Goal: Check status: Check status

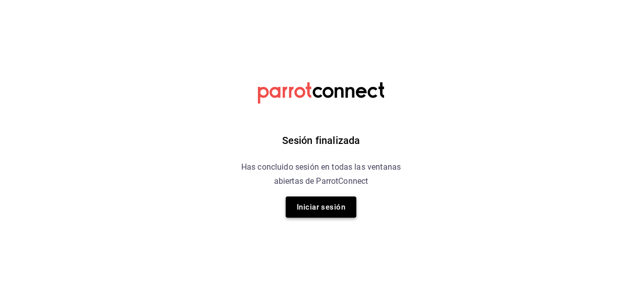
click at [329, 211] on button "Iniciar sesión" at bounding box center [321, 206] width 71 height 21
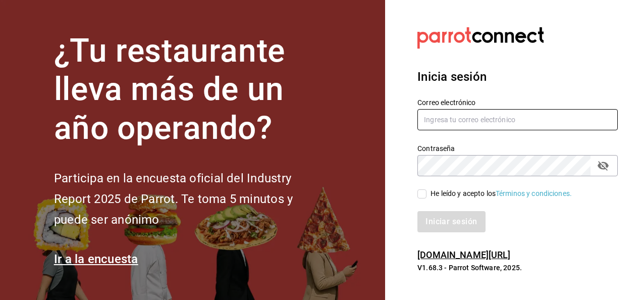
type input "[PERSON_NAME][EMAIL_ADDRESS][PERSON_NAME][DOMAIN_NAME]"
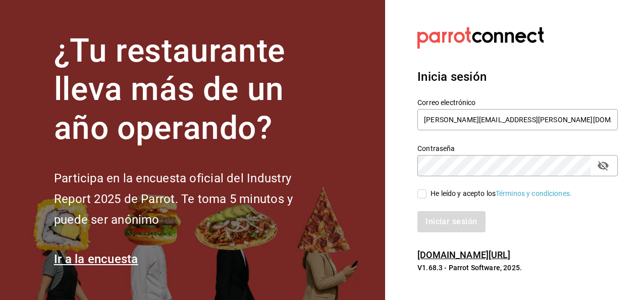
click at [419, 196] on input "He leído y acepto los Términos y condiciones." at bounding box center [422, 193] width 9 height 9
checkbox input "true"
click at [438, 222] on button "Iniciar sesión" at bounding box center [452, 221] width 69 height 21
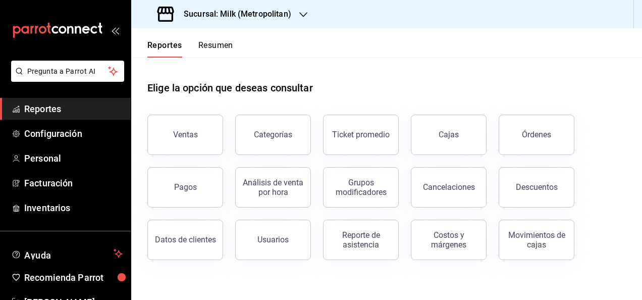
click at [271, 22] on div "Sucursal: Milk (Metropolitan)" at bounding box center [225, 14] width 172 height 28
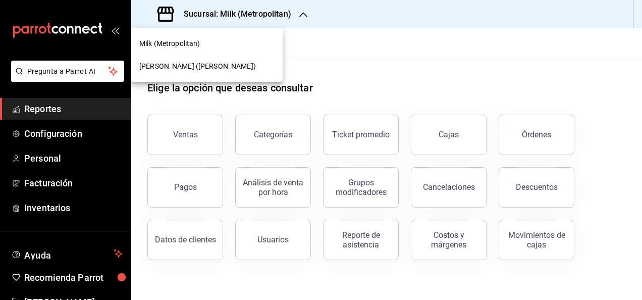
click at [243, 64] on div "[PERSON_NAME] ([PERSON_NAME])" at bounding box center [206, 66] width 135 height 11
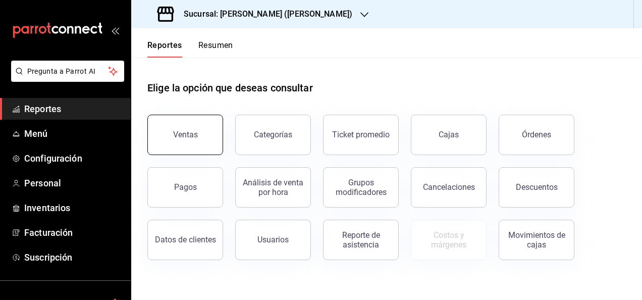
click at [183, 139] on button "Ventas" at bounding box center [185, 135] width 76 height 40
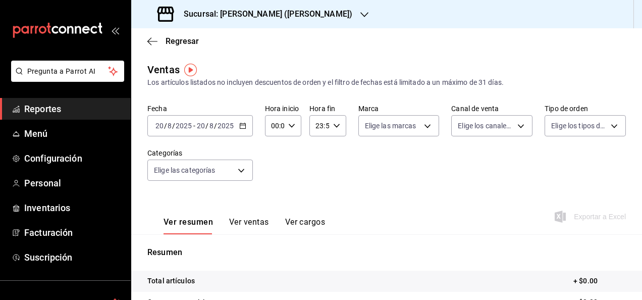
click at [242, 131] on div "[DATE] [DATE] - [DATE] [DATE]" at bounding box center [200, 125] width 106 height 21
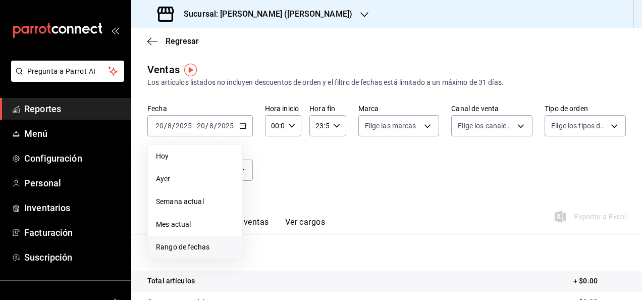
click at [202, 247] on span "Rango de fechas" at bounding box center [195, 247] width 78 height 11
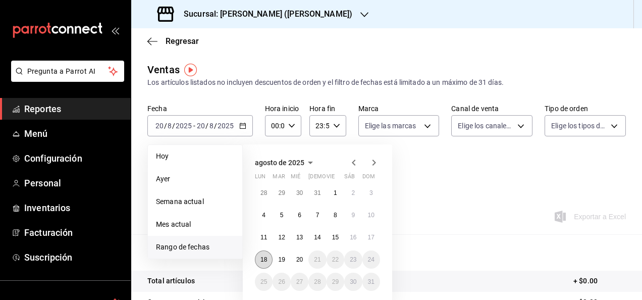
click at [267, 256] on abbr "18" at bounding box center [264, 259] width 7 height 7
click at [278, 258] on button "19" at bounding box center [282, 259] width 18 height 18
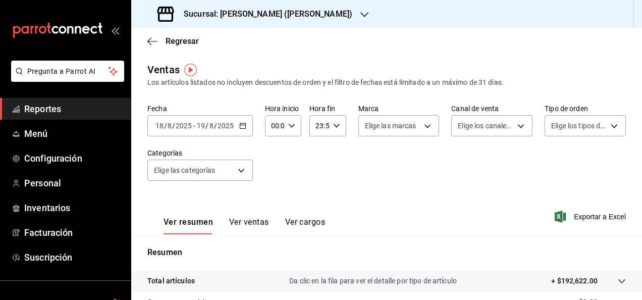
click at [288, 140] on div "Fecha [DATE] [DATE] - [DATE] [DATE] Hora inicio 00:00 Hora inicio Hora fin 23:5…" at bounding box center [386, 148] width 479 height 89
click at [289, 119] on div "00:00 Hora inicio" at bounding box center [283, 125] width 36 height 21
click at [276, 171] on div "00 01 02 03 04 05 06 07 08 09 10 11 12 13 14 15 16 17 18 19 20 21 22 23" at bounding box center [273, 179] width 18 height 81
click at [274, 171] on span "05" at bounding box center [273, 172] width 2 height 8
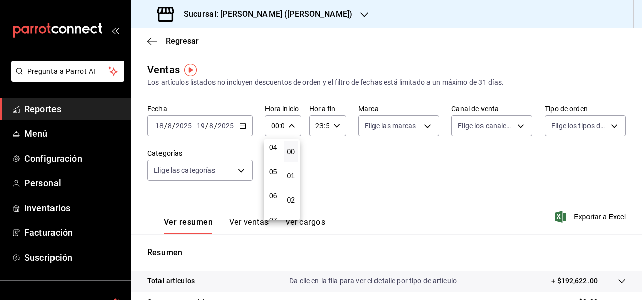
type input "05:00"
click at [328, 131] on div at bounding box center [321, 150] width 642 height 300
click at [333, 129] on div "23:59 Hora fin" at bounding box center [328, 125] width 36 height 21
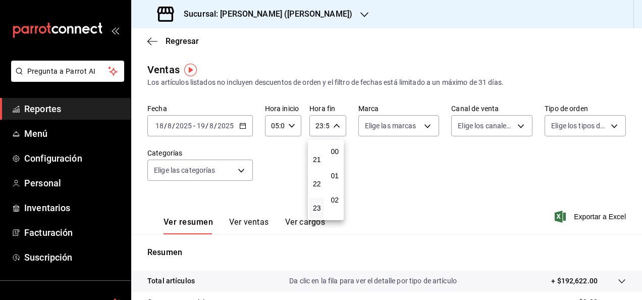
scroll to position [1373, 0]
click at [320, 171] on div "21" at bounding box center [317, 159] width 18 height 24
click at [315, 146] on div "20" at bounding box center [317, 135] width 18 height 24
click at [318, 157] on span "21" at bounding box center [317, 160] width 2 height 8
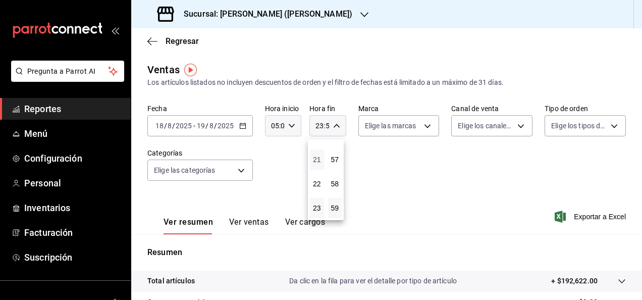
type input "21:59"
click at [318, 157] on span "21" at bounding box center [317, 160] width 2 height 8
click at [333, 127] on div at bounding box center [321, 150] width 642 height 300
click at [332, 130] on div "21:59 Hora fin" at bounding box center [328, 125] width 36 height 21
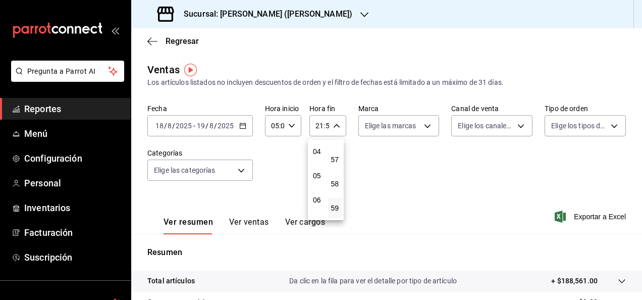
click at [315, 178] on div "00 01 02 03 04 05 06 07 08 09 10 11 12 13 14 15 16 17 18 19 20 21 22 23" at bounding box center [317, 179] width 18 height 81
click at [316, 178] on span "05" at bounding box center [317, 176] width 2 height 8
type input "05:59"
click at [397, 127] on div at bounding box center [321, 150] width 642 height 300
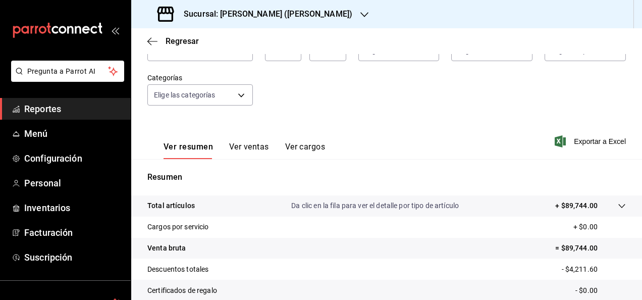
scroll to position [77, 0]
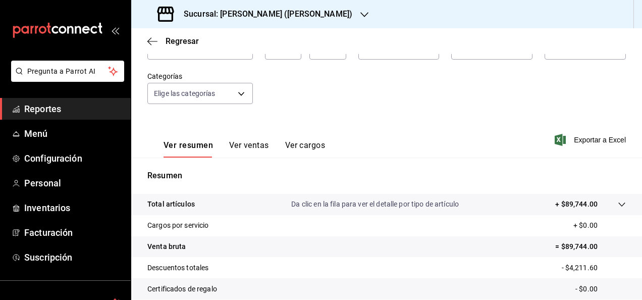
click at [357, 196] on tr "Total artículos Da clic en la fila para ver el detalle por tipo de artículo + $…" at bounding box center [386, 204] width 511 height 21
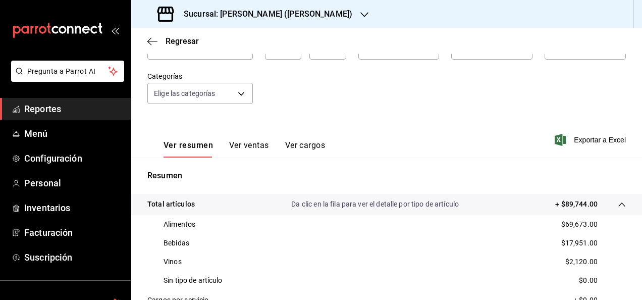
scroll to position [0, 0]
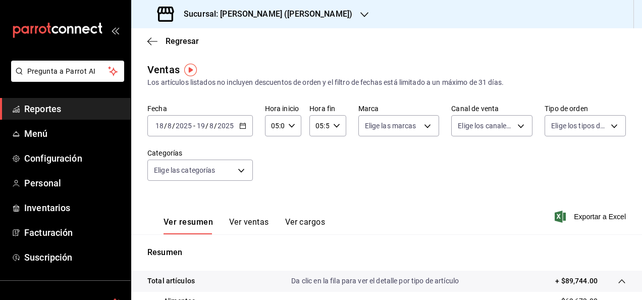
click at [240, 124] on \(Stroke\) "button" at bounding box center [243, 126] width 6 height 6
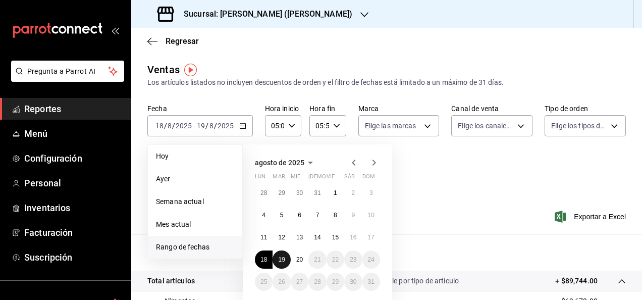
click at [283, 253] on button "19" at bounding box center [282, 259] width 18 height 18
click at [294, 256] on button "20" at bounding box center [300, 259] width 18 height 18
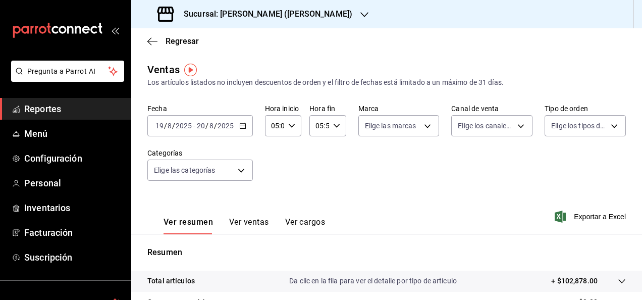
click at [352, 283] on p "Da clic en la fila para ver el detalle por tipo de artículo" at bounding box center [373, 281] width 168 height 11
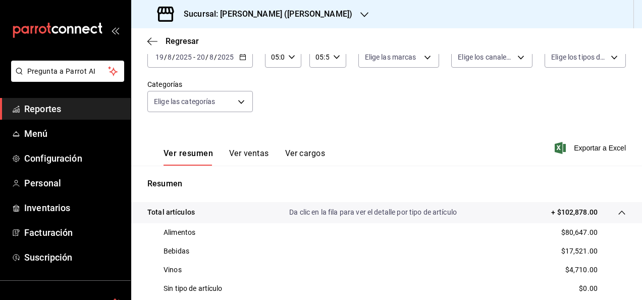
click at [75, 108] on span "Reportes" at bounding box center [73, 109] width 98 height 14
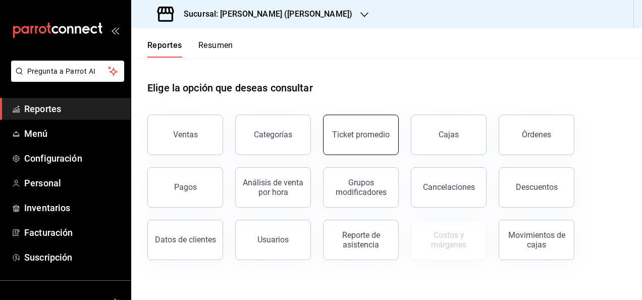
click at [327, 130] on button "Ticket promedio" at bounding box center [361, 135] width 76 height 40
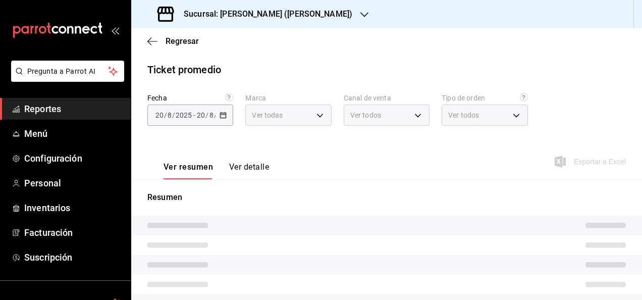
type input "3e284276-a834-4a39-bc59-2edda2d06158"
type input "PARROT,UBER_EATS,RAPPI,DIDI_FOOD,ONLINE"
type input "e22fa5c9-a89e-41b0-8860-3ae797de52dc,d5ed7011-f835-4d0c-a8fc-5f0f01446209,0cbc4…"
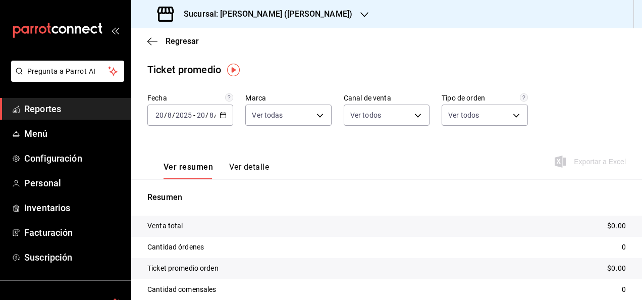
click at [220, 115] on \(Stroke\) "button" at bounding box center [223, 116] width 6 height 6
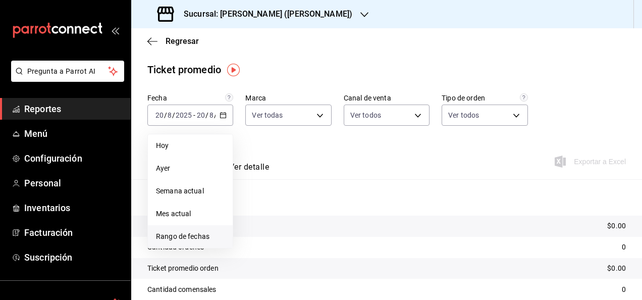
click at [185, 228] on li "Rango de fechas" at bounding box center [190, 236] width 85 height 23
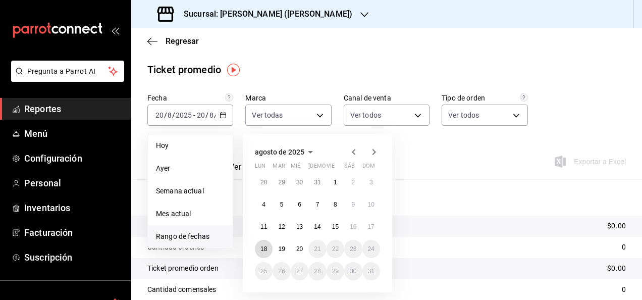
click at [265, 250] on abbr "18" at bounding box center [264, 248] width 7 height 7
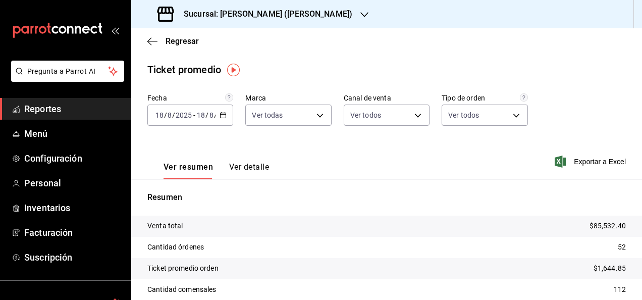
click at [226, 116] on div "[DATE] [DATE] - [DATE] [DATE]" at bounding box center [190, 115] width 86 height 21
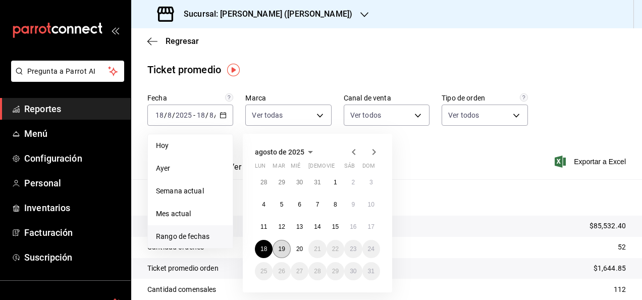
click at [285, 249] on abbr "19" at bounding box center [281, 248] width 7 height 7
